Goal: Transaction & Acquisition: Purchase product/service

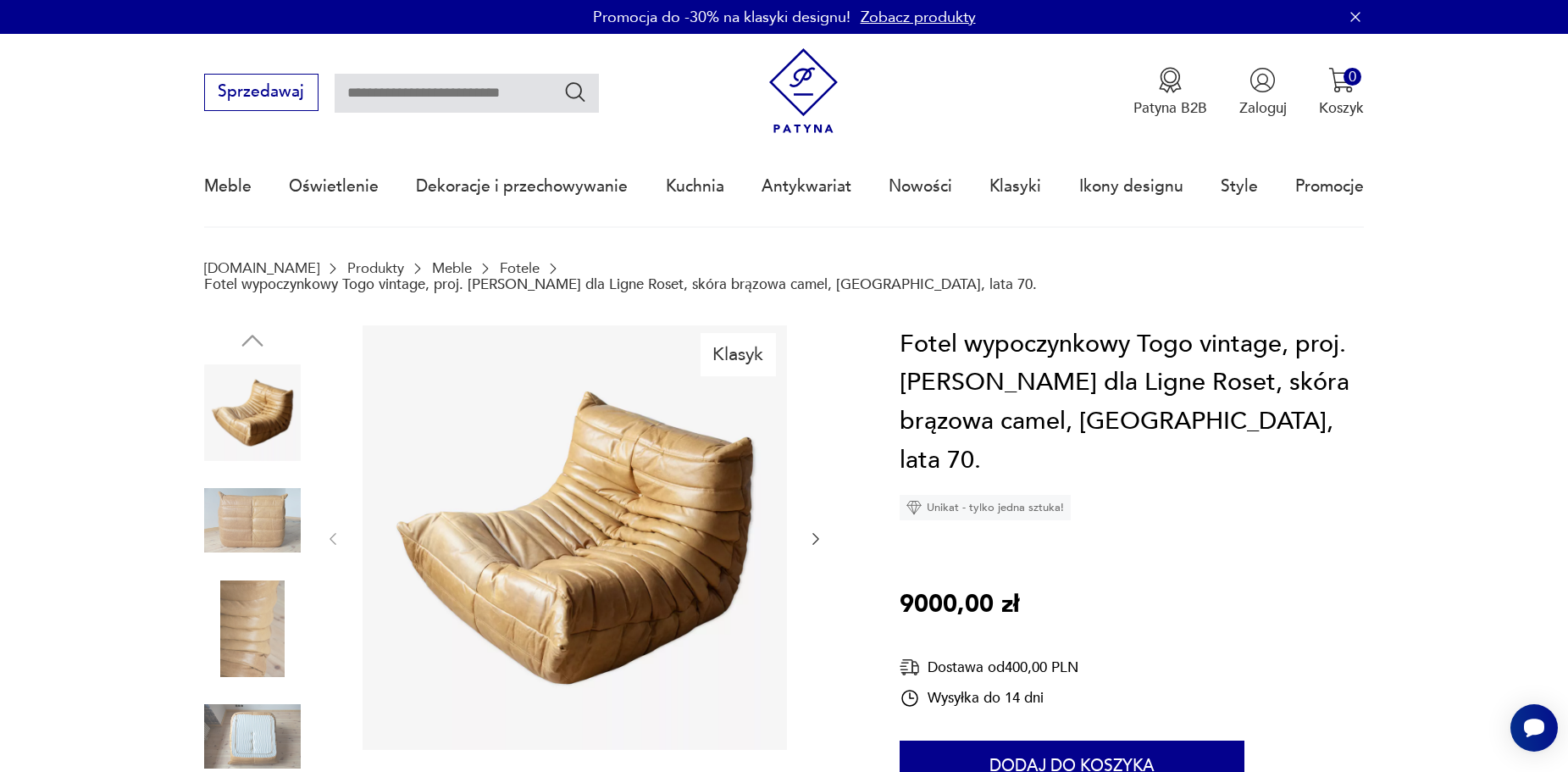
click at [263, 620] on img at bounding box center [252, 628] width 96 height 96
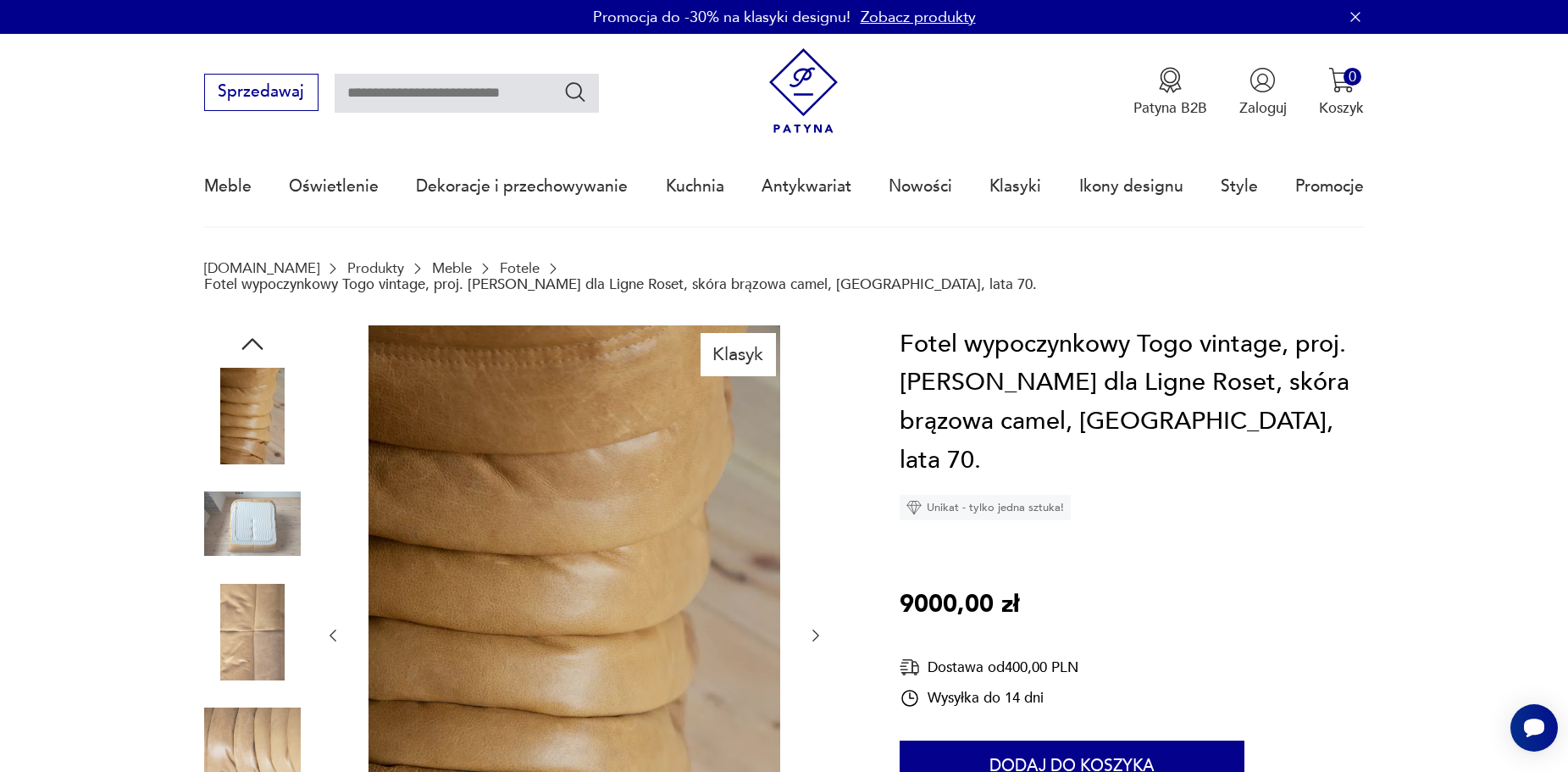
click at [808, 627] on icon "button" at bounding box center [815, 635] width 17 height 17
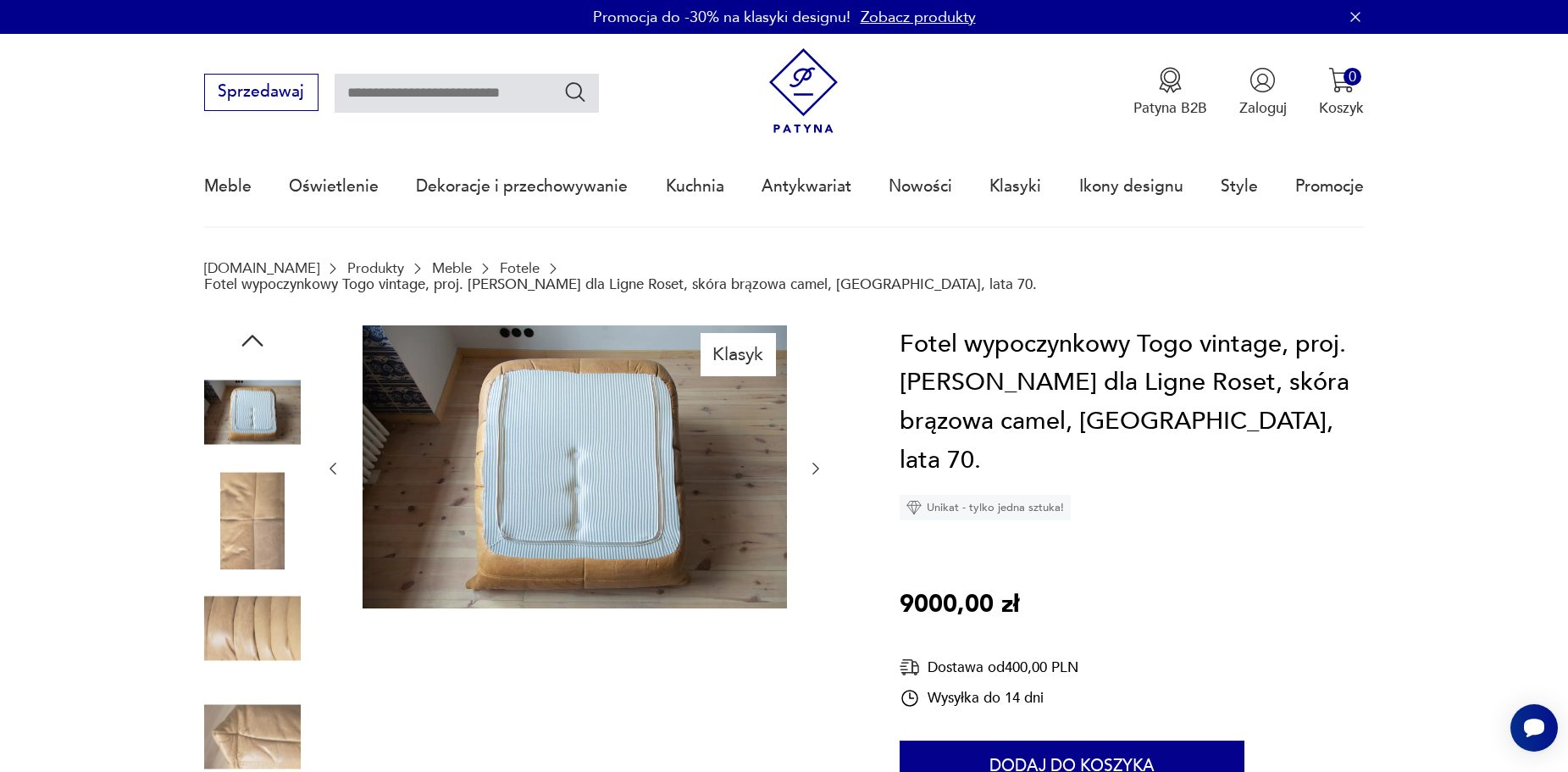
click at [808, 616] on div "Klasyk" at bounding box center [574, 576] width 499 height 501
click at [804, 453] on div at bounding box center [574, 468] width 499 height 286
click at [820, 460] on icon "button" at bounding box center [815, 468] width 17 height 17
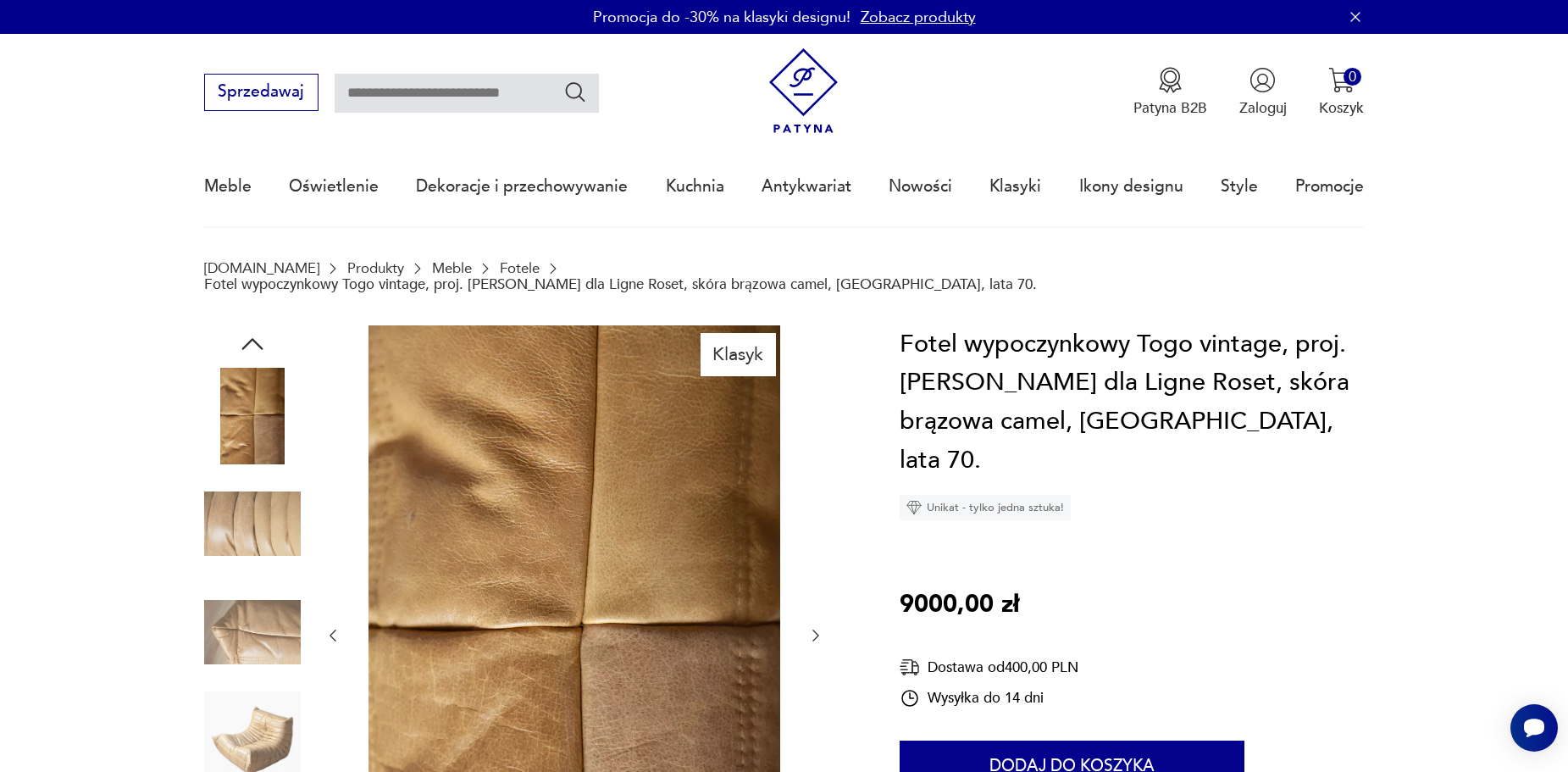
click at [820, 447] on div at bounding box center [574, 635] width 499 height 621
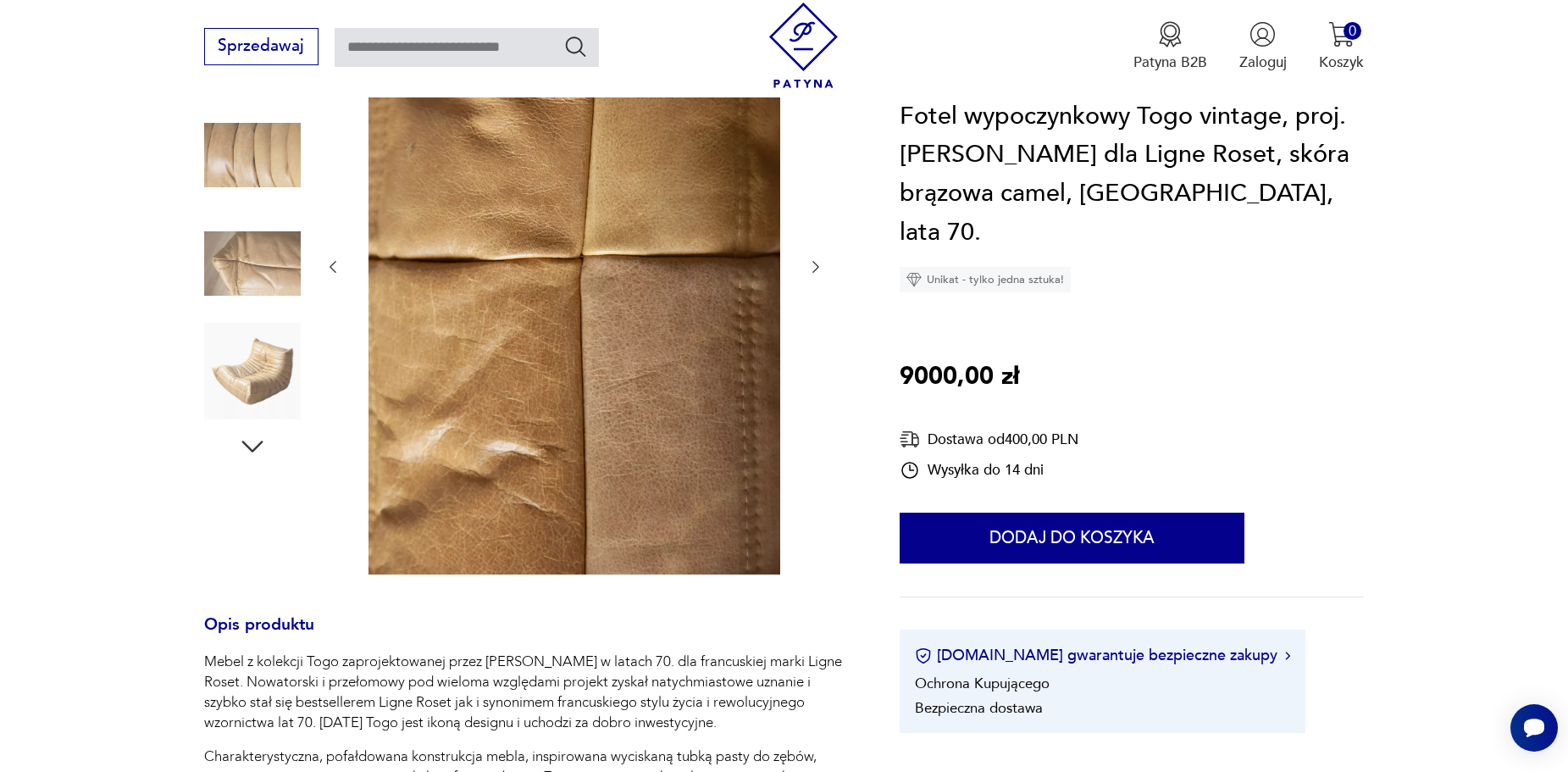
scroll to position [339, 0]
